Goal: Information Seeking & Learning: Learn about a topic

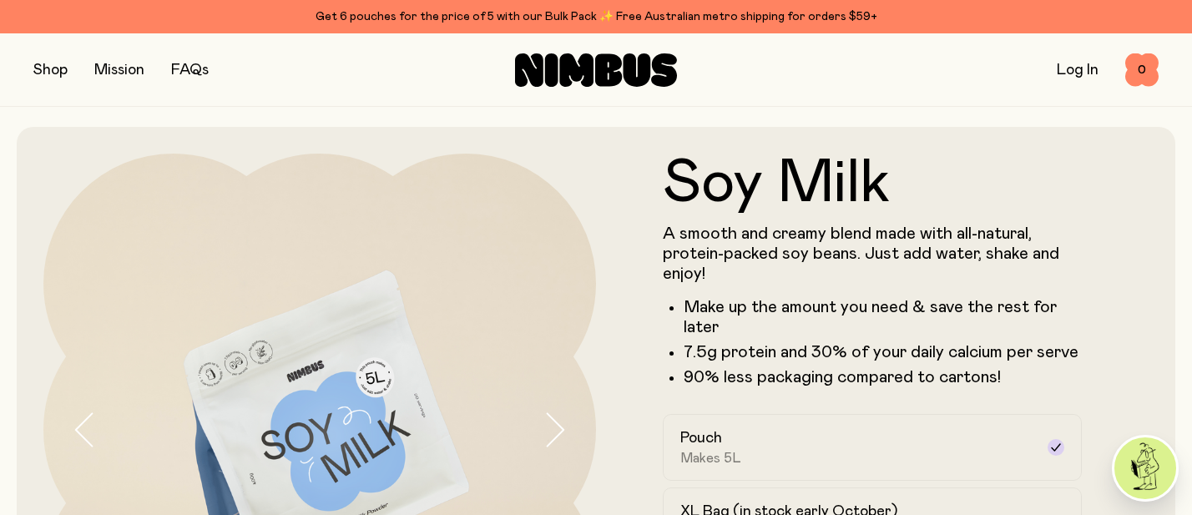
click at [190, 64] on link "FAQs" at bounding box center [190, 70] width 38 height 15
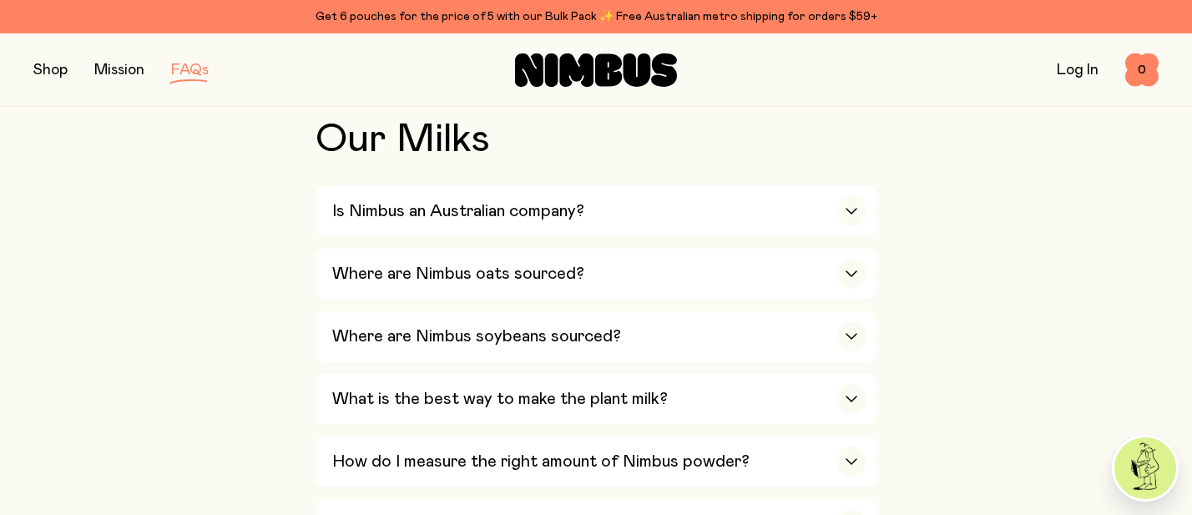
scroll to position [389, 0]
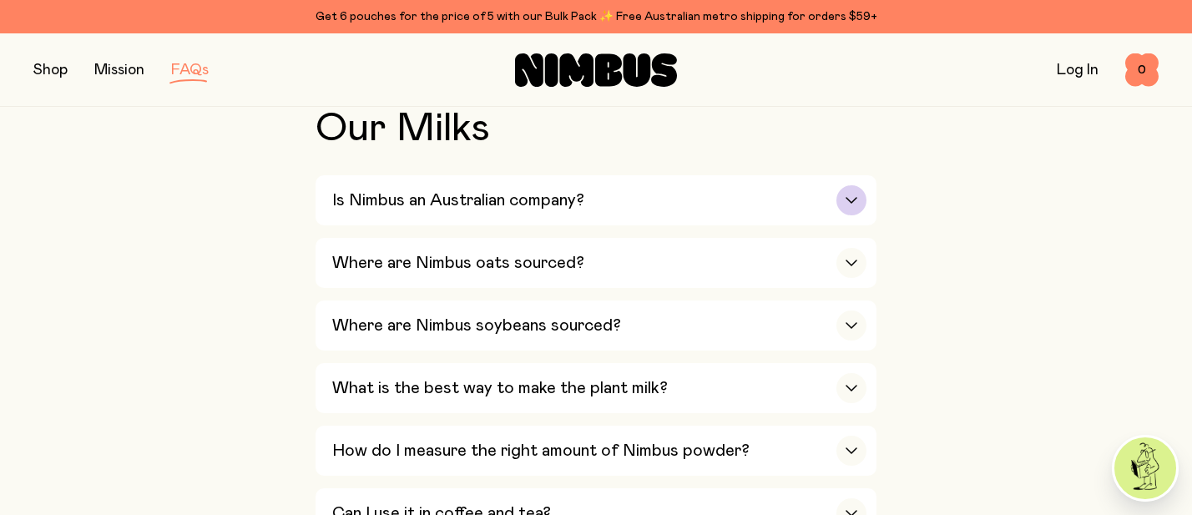
click at [797, 204] on div "Is Nimbus an Australian company?" at bounding box center [599, 200] width 534 height 50
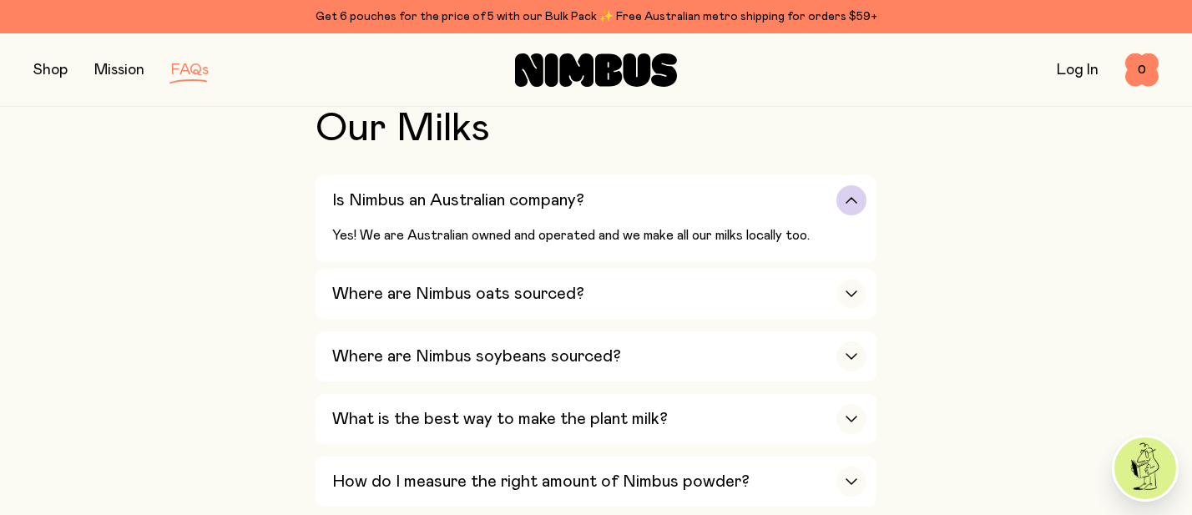
click at [797, 204] on div "Is Nimbus an Australian company?" at bounding box center [599, 200] width 534 height 50
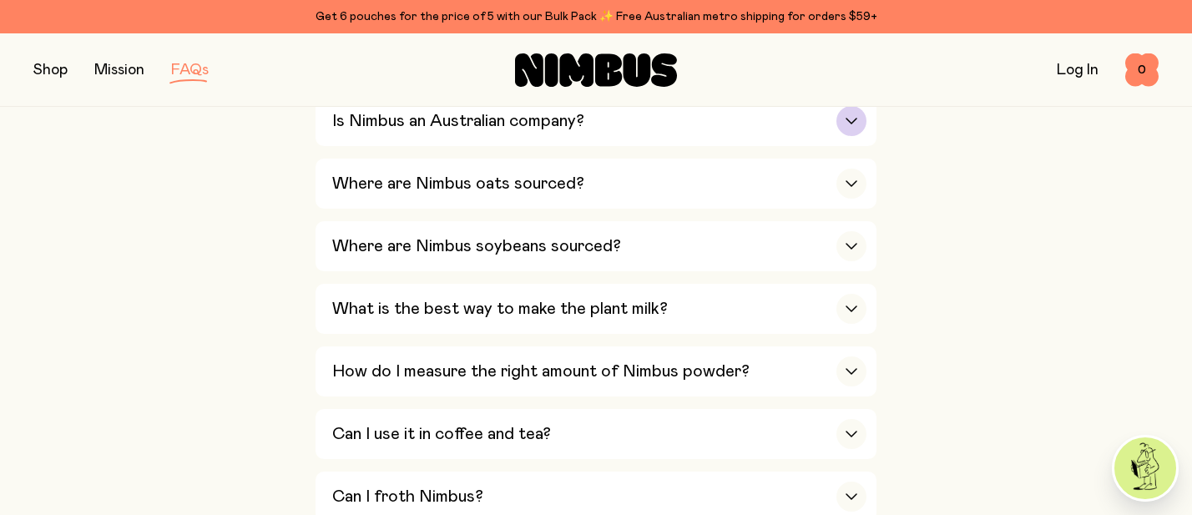
scroll to position [482, 0]
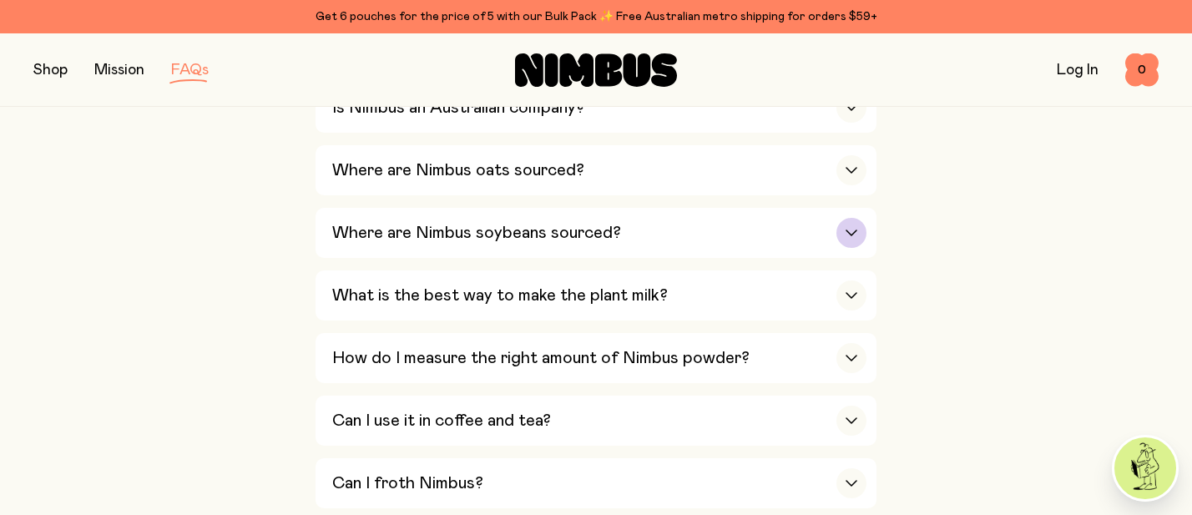
click at [816, 223] on div "Where are Nimbus soybeans sourced?" at bounding box center [599, 233] width 534 height 50
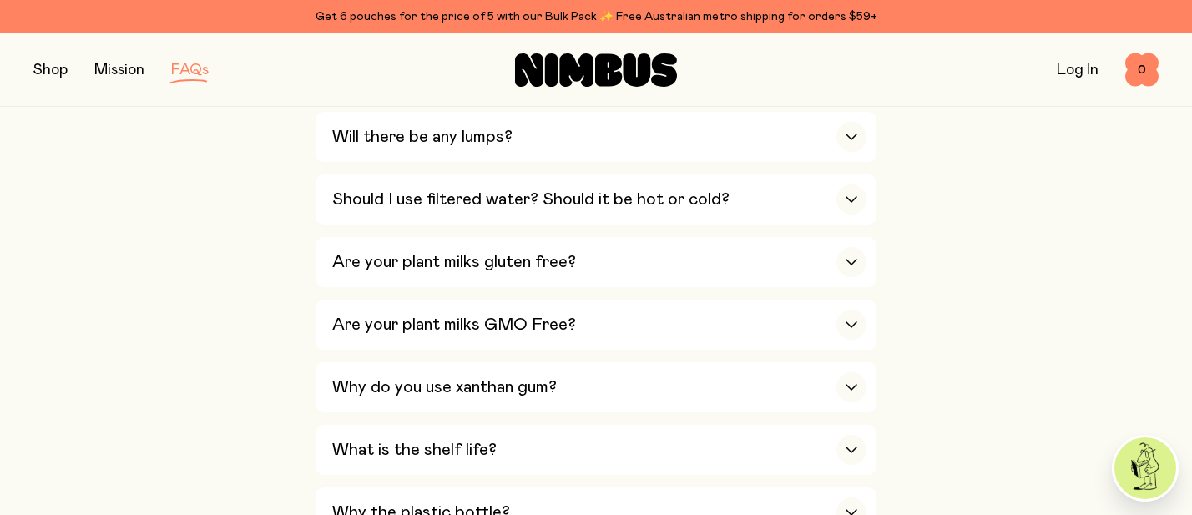
scroll to position [1192, 0]
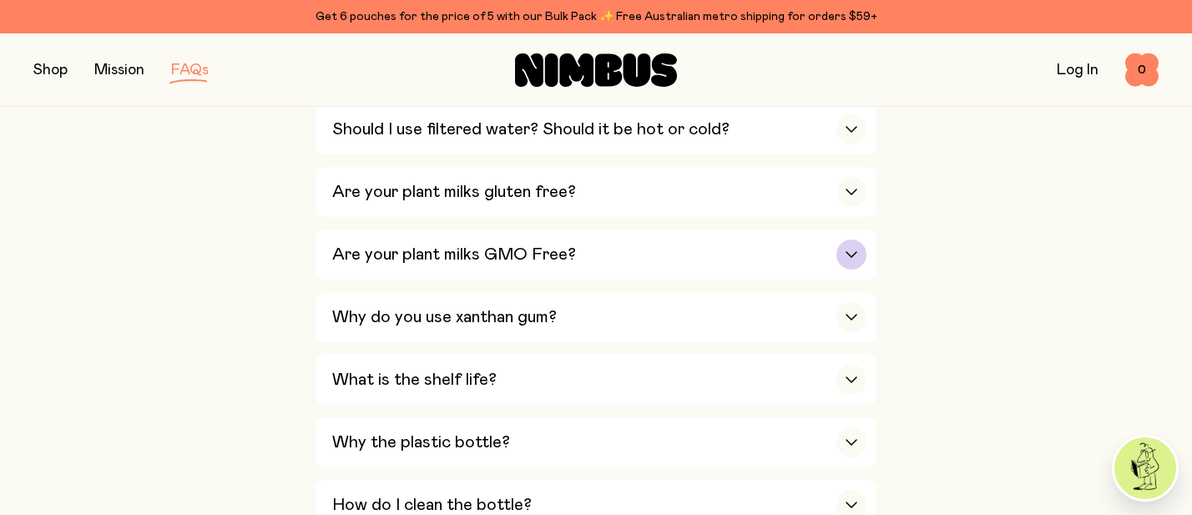
click at [590, 267] on div "Are your plant milks GMO Free?" at bounding box center [599, 255] width 534 height 50
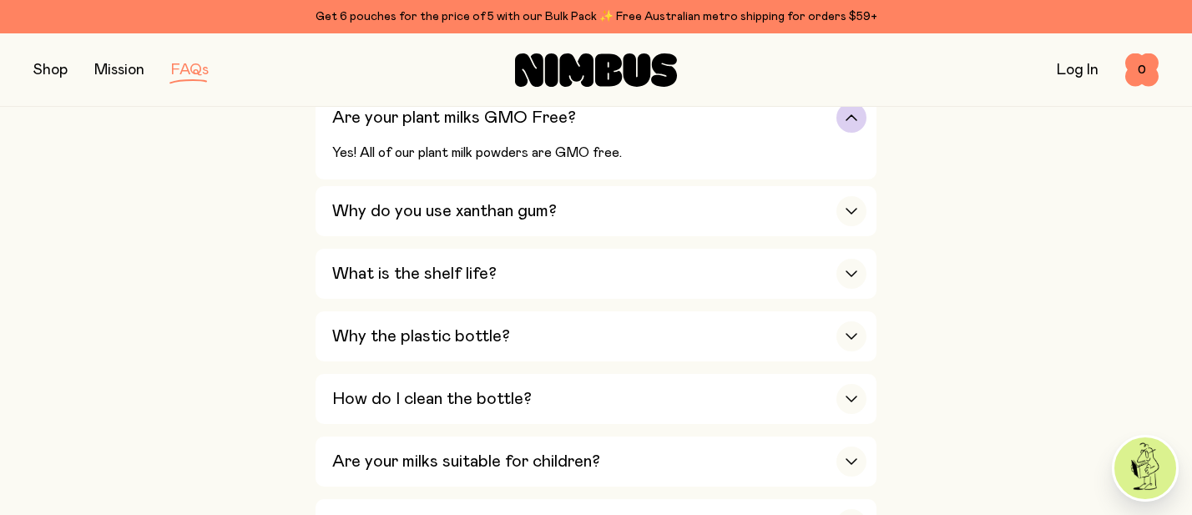
scroll to position [1099, 0]
click at [789, 220] on div "Why do you use xanthan gum?" at bounding box center [599, 210] width 534 height 50
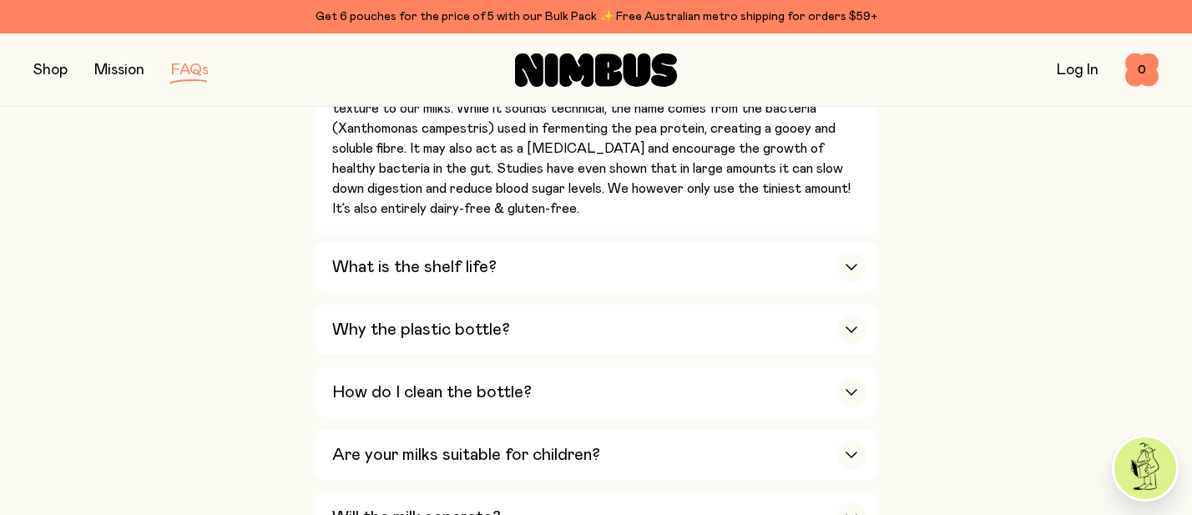
scroll to position [1224, 0]
click at [819, 332] on div "Why the plastic bottle?" at bounding box center [599, 331] width 534 height 50
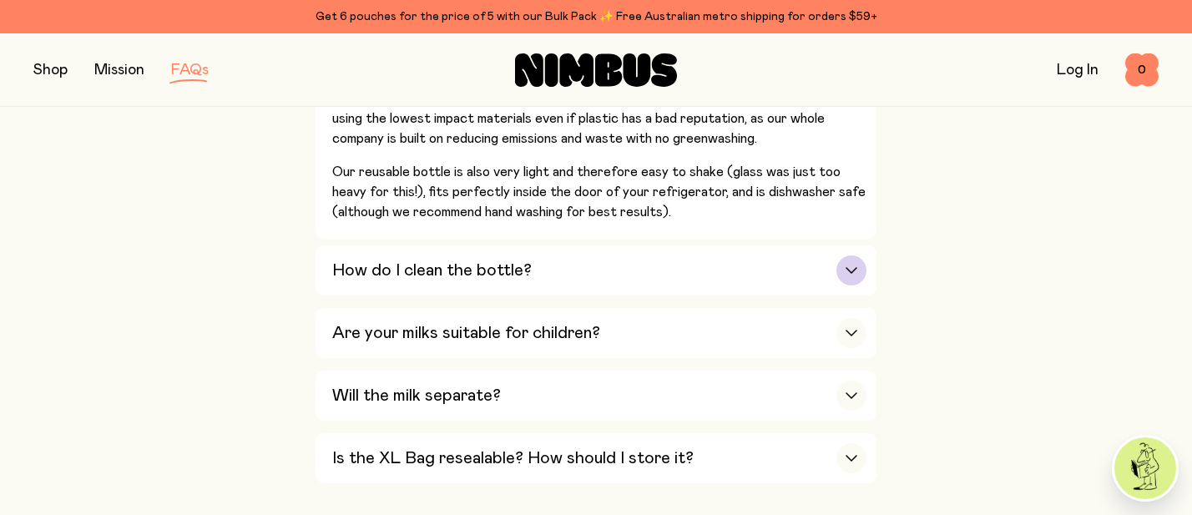
scroll to position [1660, 0]
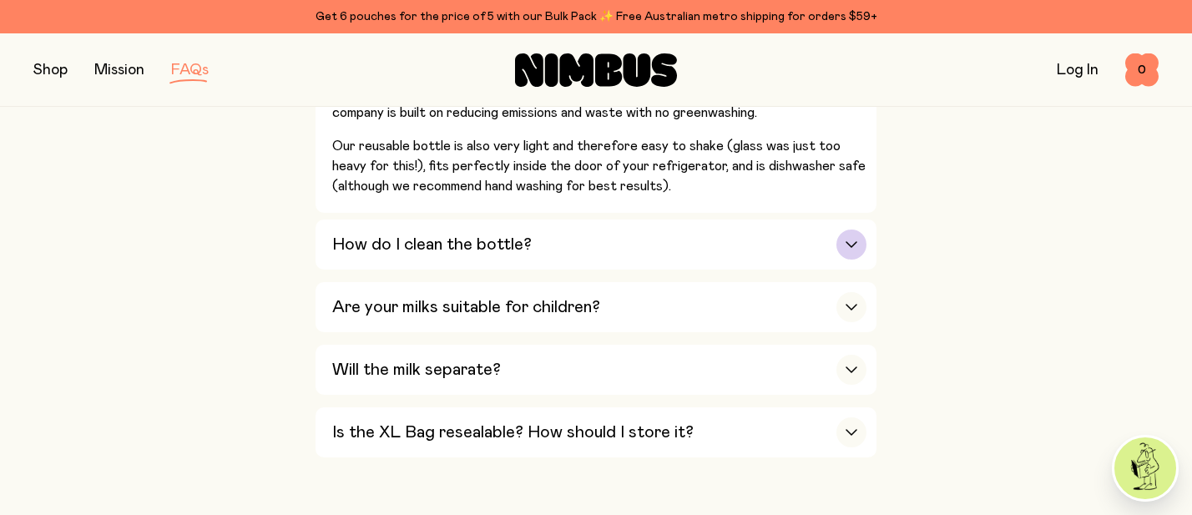
click at [837, 247] on div "button" at bounding box center [852, 245] width 30 height 30
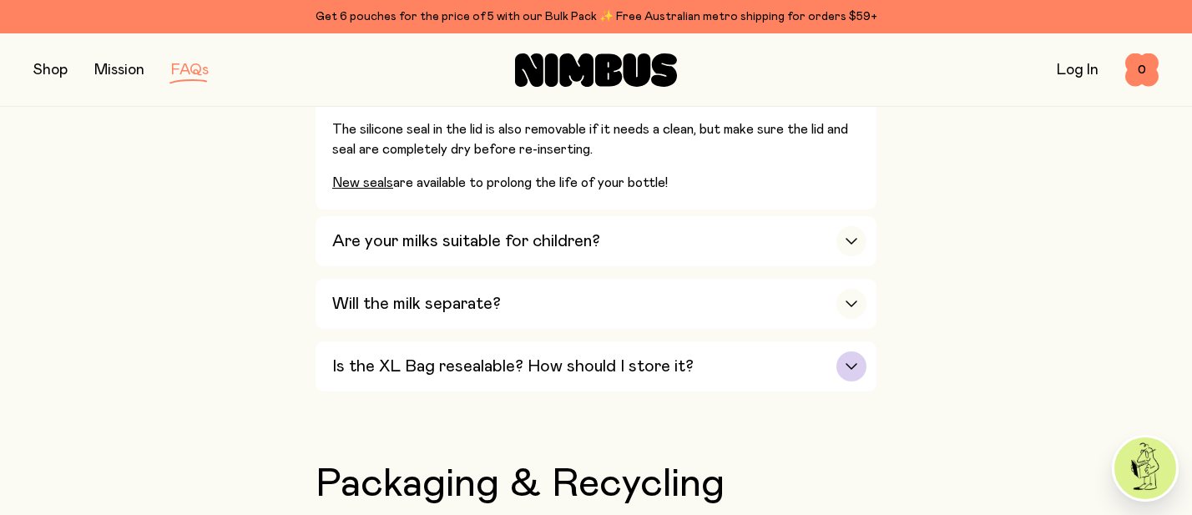
scroll to position [1573, 0]
click at [849, 242] on icon "button" at bounding box center [851, 240] width 13 height 7
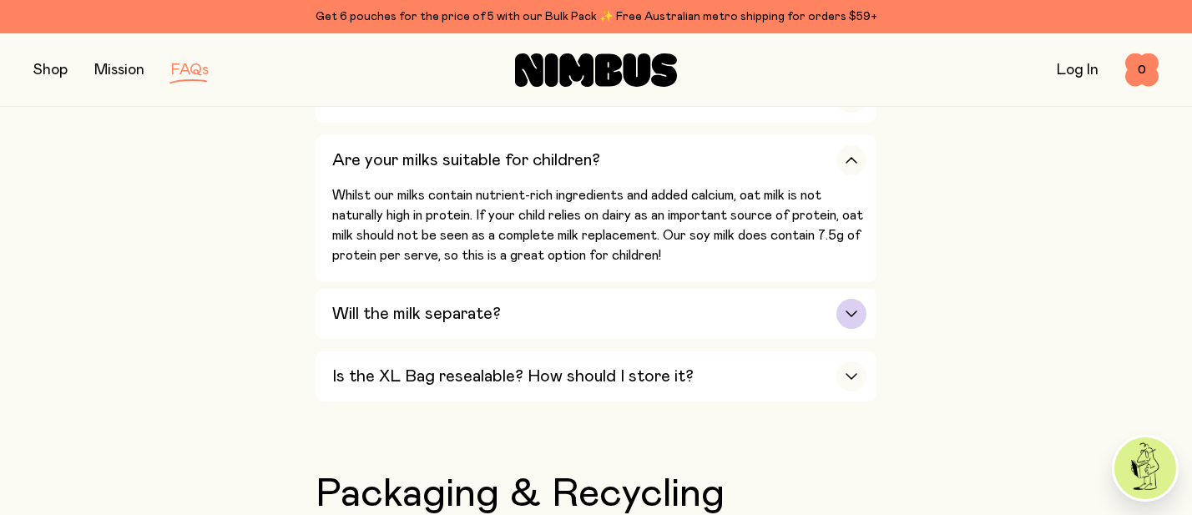
scroll to position [1369, 0]
click at [863, 308] on div "button" at bounding box center [852, 313] width 30 height 30
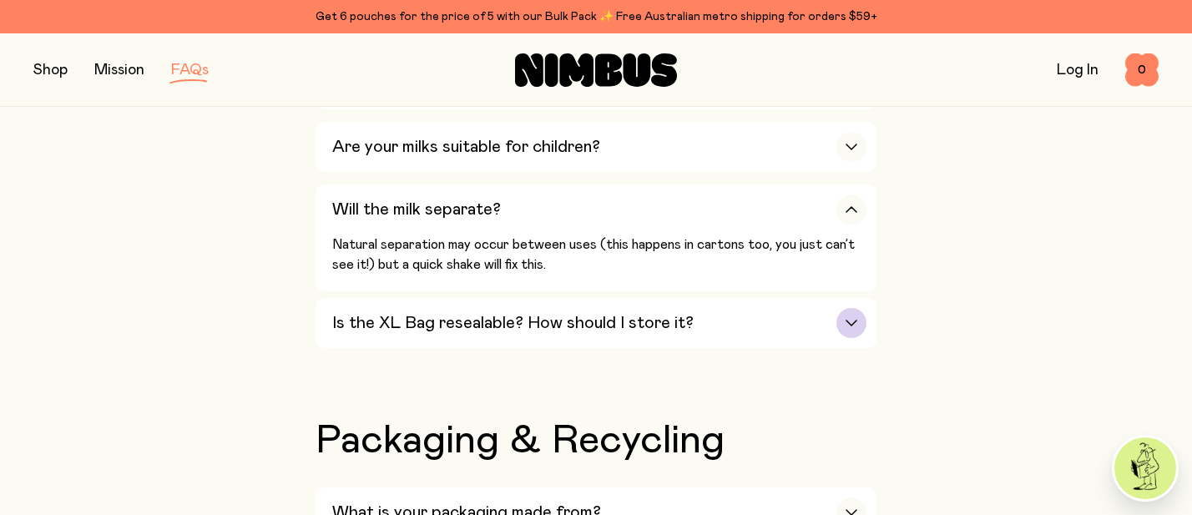
scroll to position [1387, 0]
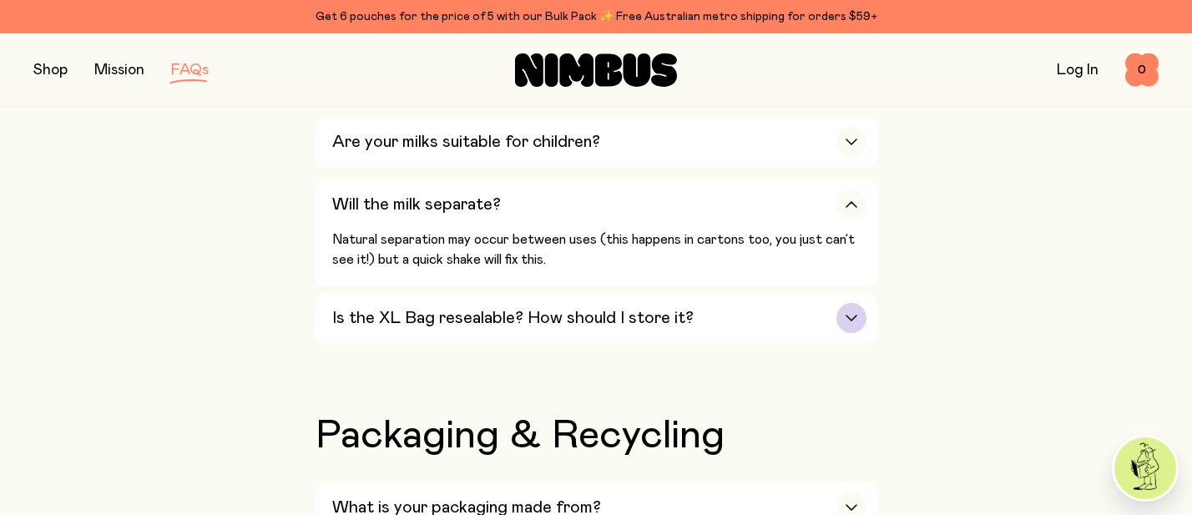
click at [859, 311] on div "button" at bounding box center [852, 318] width 30 height 30
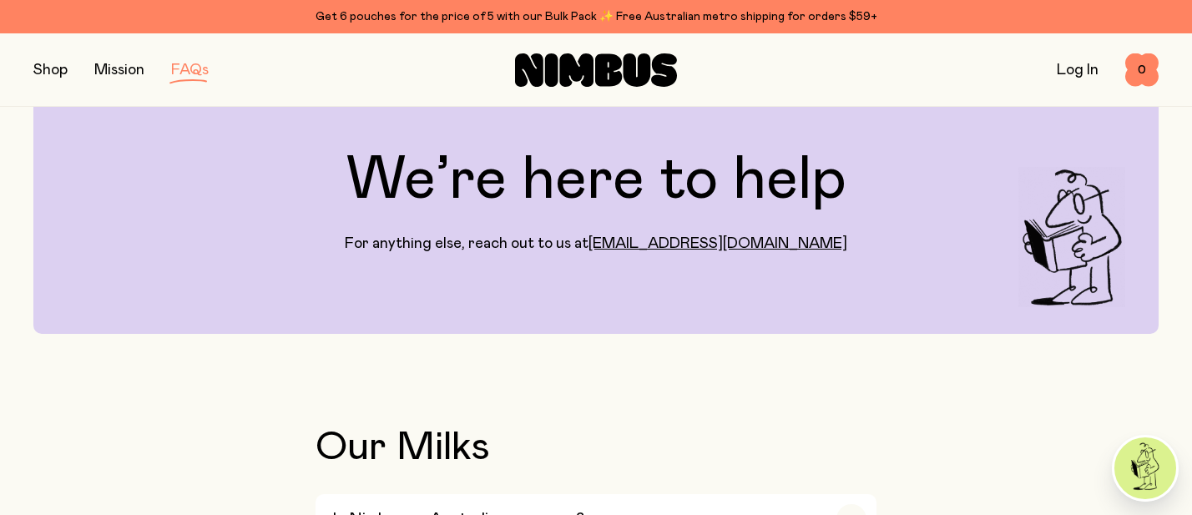
scroll to position [0, 0]
